Goal: Information Seeking & Learning: Learn about a topic

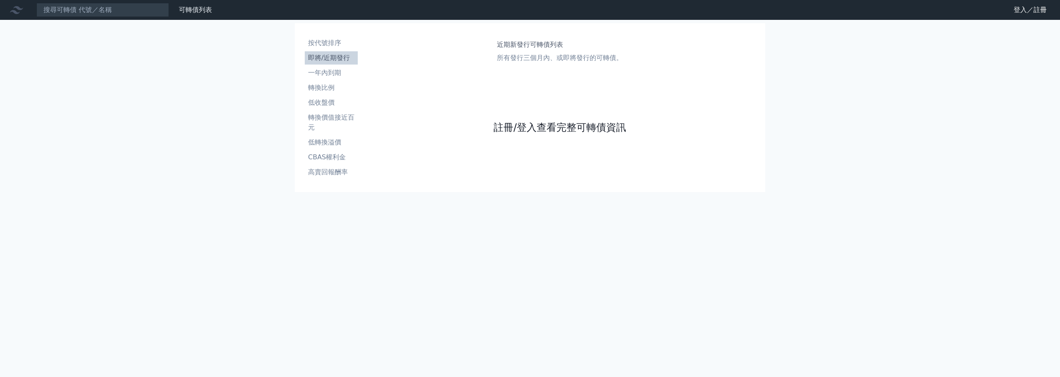
click at [537, 123] on link "註冊/登入查看完整可轉債資訊" at bounding box center [560, 127] width 133 height 13
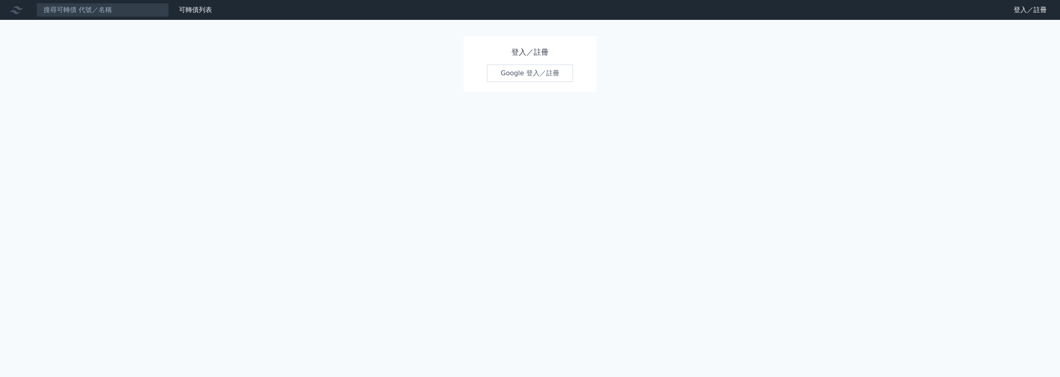
click at [513, 79] on link "Google 登入／註冊" at bounding box center [530, 73] width 86 height 17
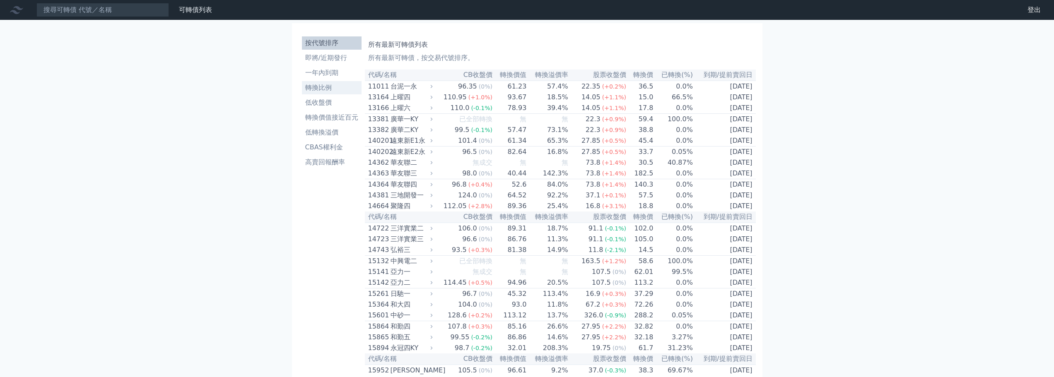
click at [314, 83] on li "轉換比例" at bounding box center [332, 88] width 60 height 10
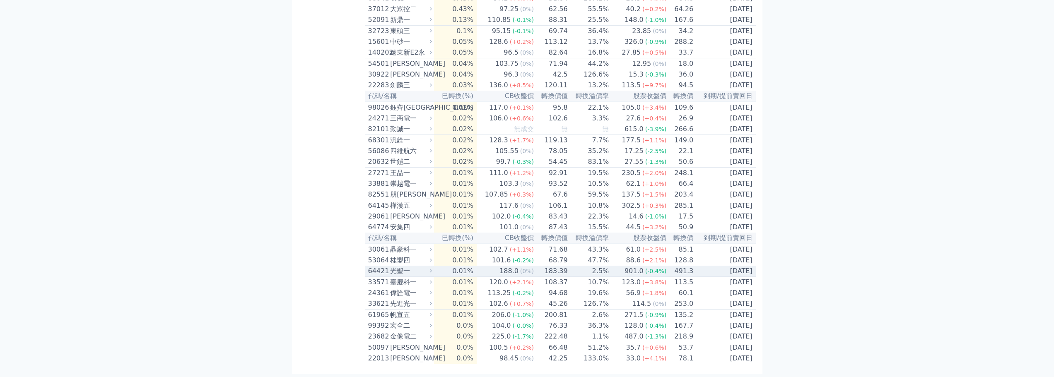
scroll to position [2139, 0]
